Goal: Information Seeking & Learning: Learn about a topic

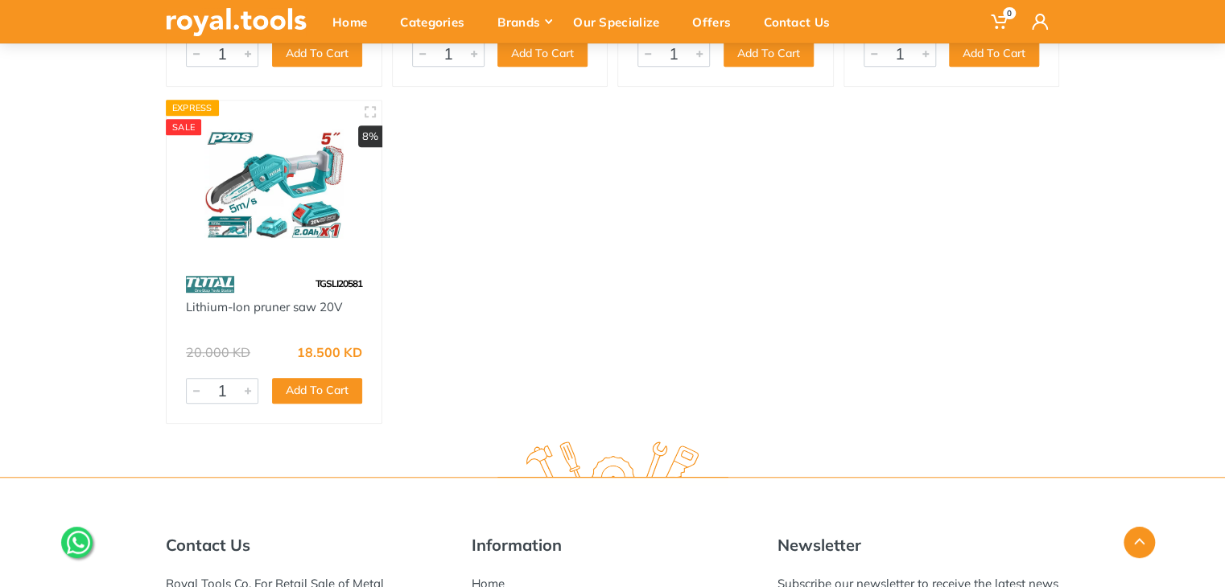
scroll to position [80, 0]
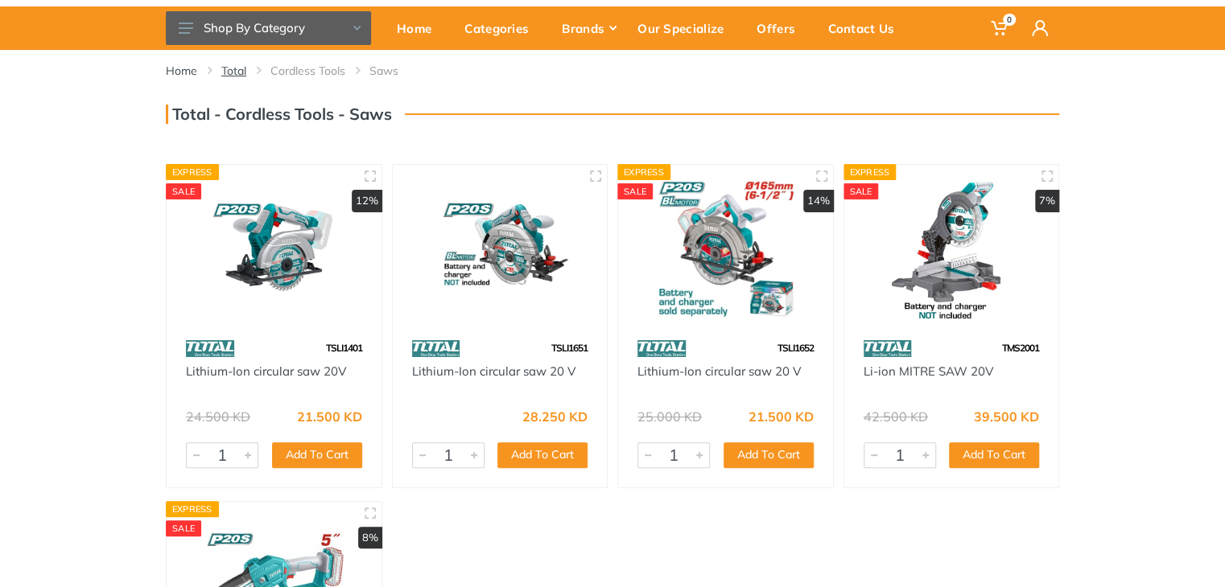
click at [229, 68] on link "Total" at bounding box center [233, 71] width 25 height 16
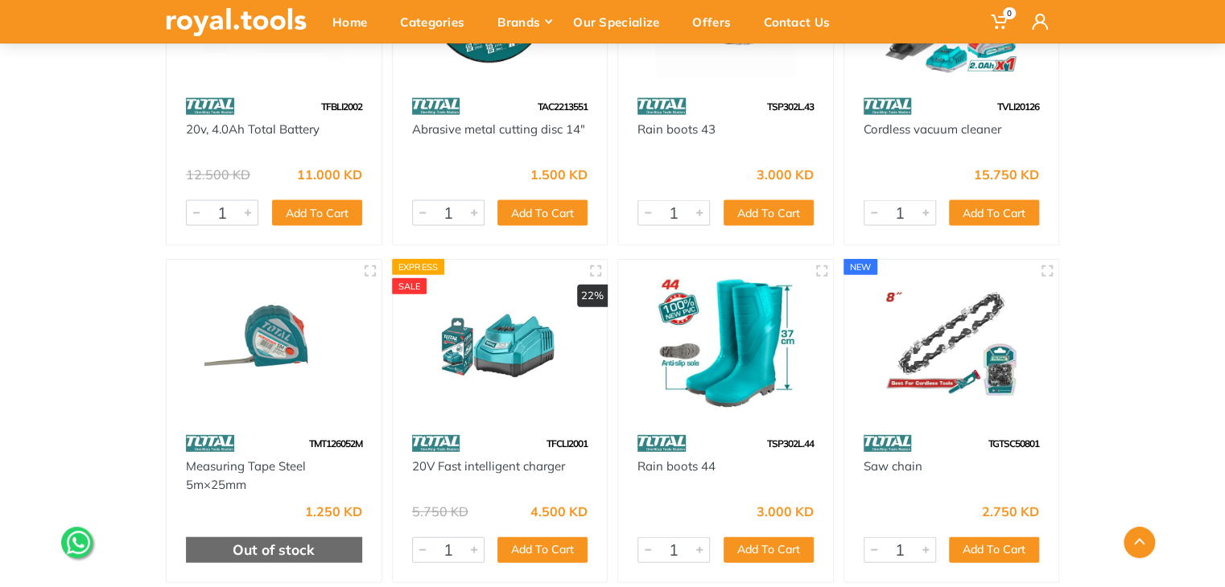
scroll to position [16817, 0]
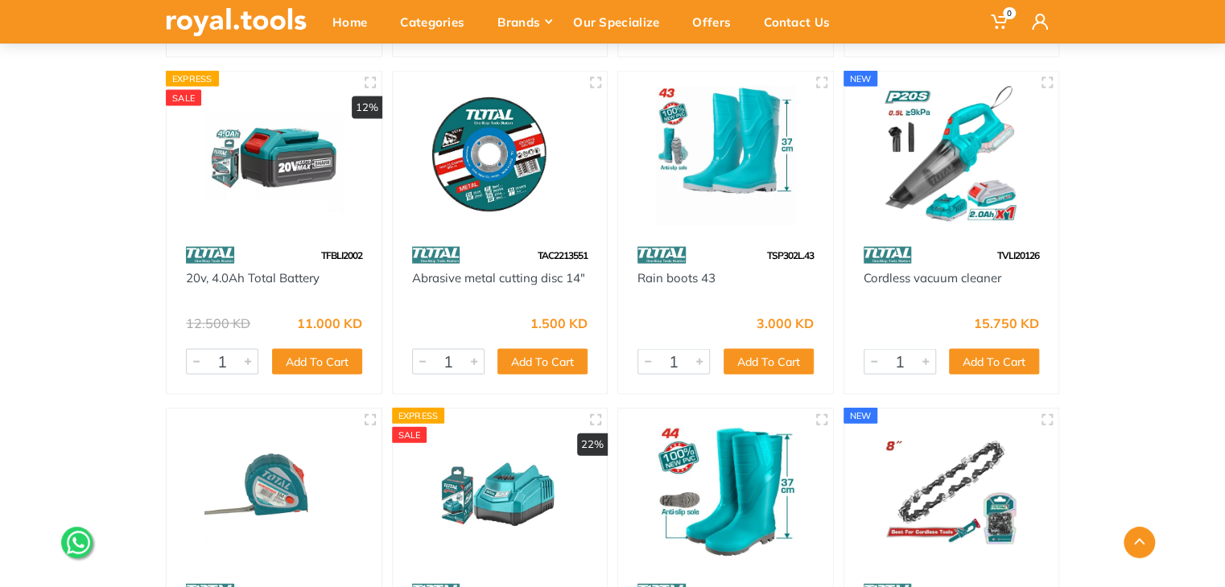
drag, startPoint x: 282, startPoint y: 233, endPoint x: 0, endPoint y: 205, distance: 283.8
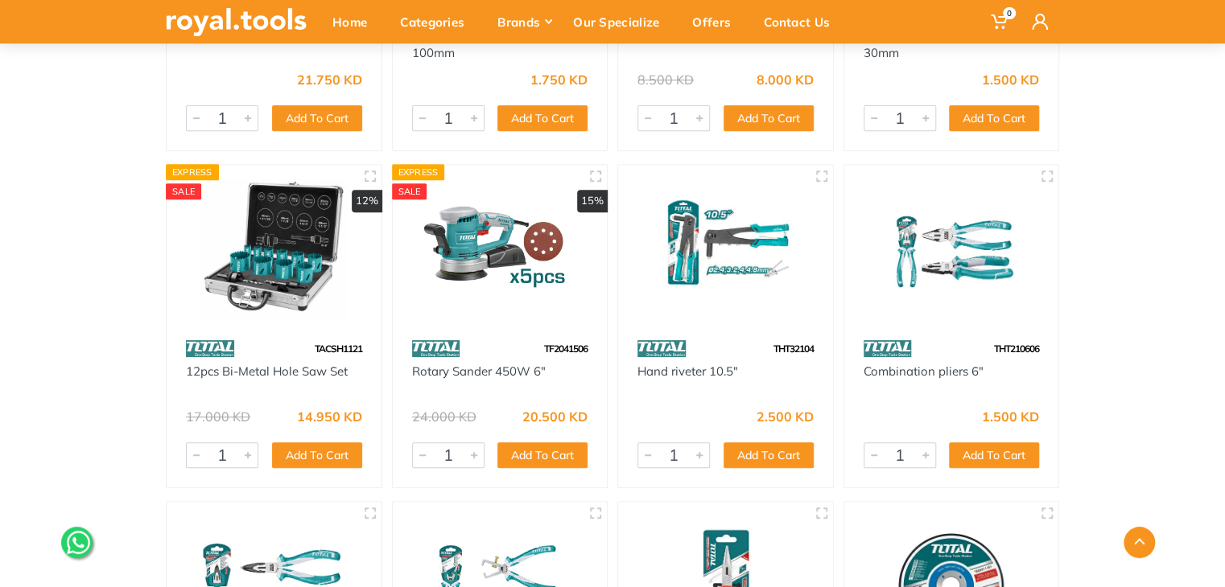
scroll to position [70809, 0]
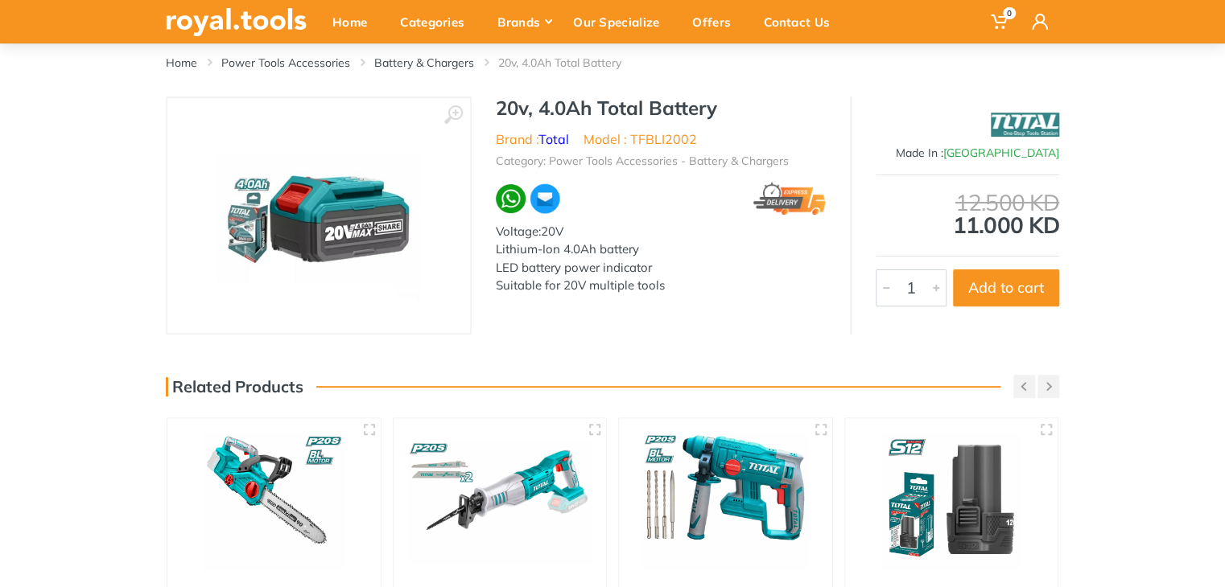
scroll to position [80, 0]
